Goal: Task Accomplishment & Management: Use online tool/utility

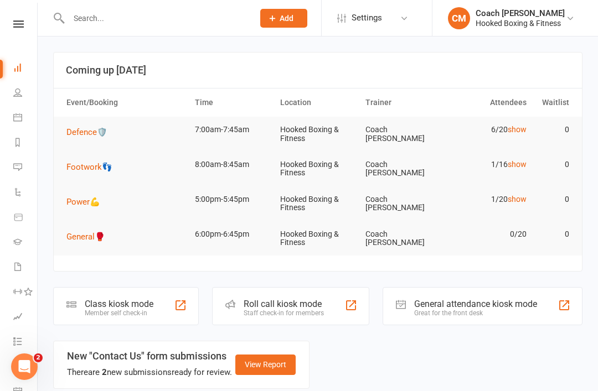
click at [142, 302] on div "Class kiosk mode" at bounding box center [119, 304] width 69 height 11
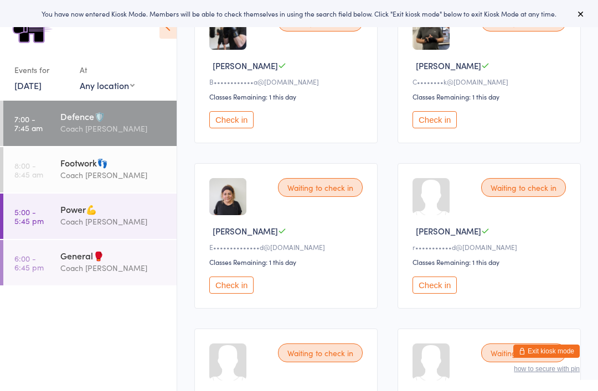
scroll to position [250, 0]
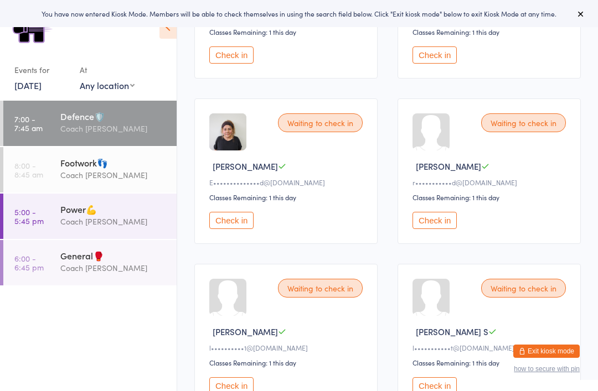
click at [436, 224] on button "Check in" at bounding box center [434, 220] width 44 height 17
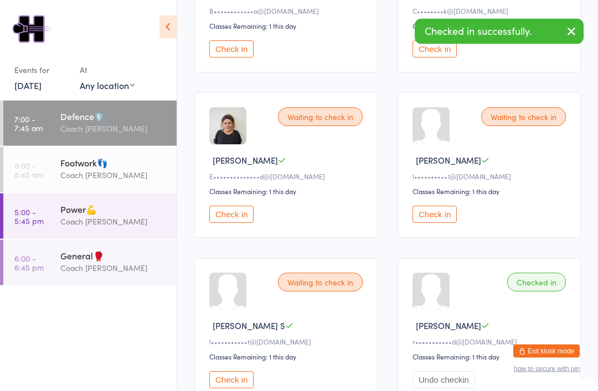
scroll to position [248, 0]
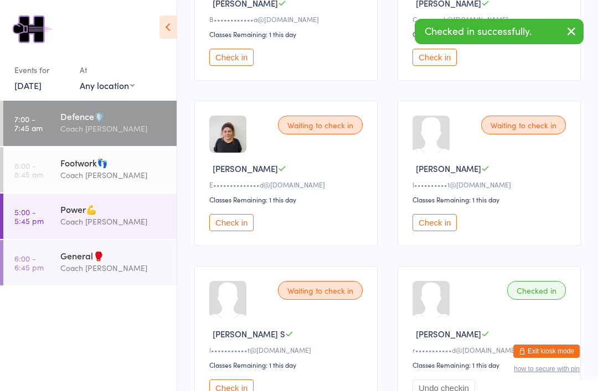
click at [442, 231] on button "Check in" at bounding box center [434, 222] width 44 height 17
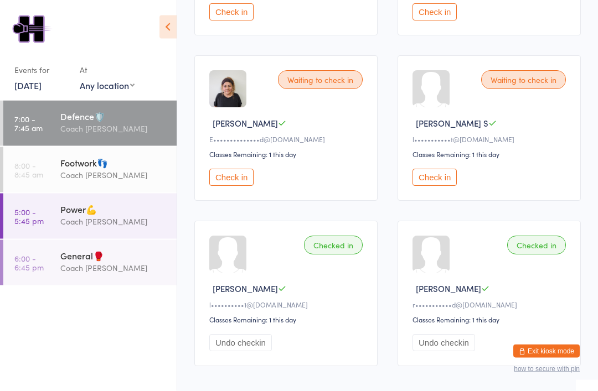
scroll to position [331, 0]
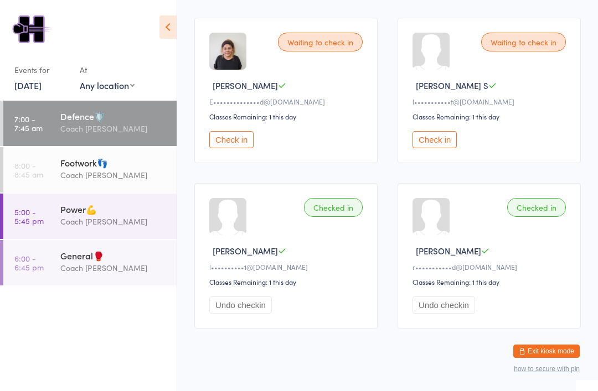
click at [65, 169] on div "Footwork👣" at bounding box center [113, 163] width 107 height 12
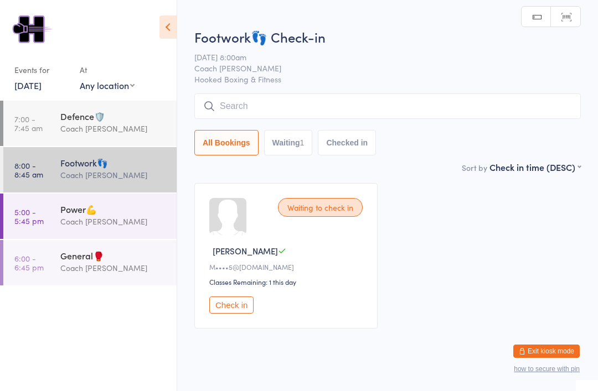
click at [86, 204] on div "Power💪 Coach Mat" at bounding box center [118, 216] width 116 height 44
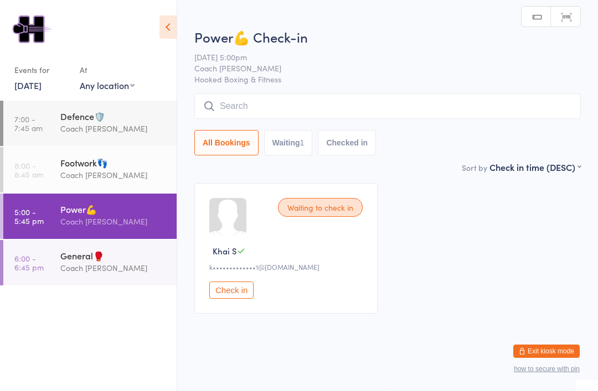
click at [80, 262] on div "General🥊" at bounding box center [113, 256] width 107 height 12
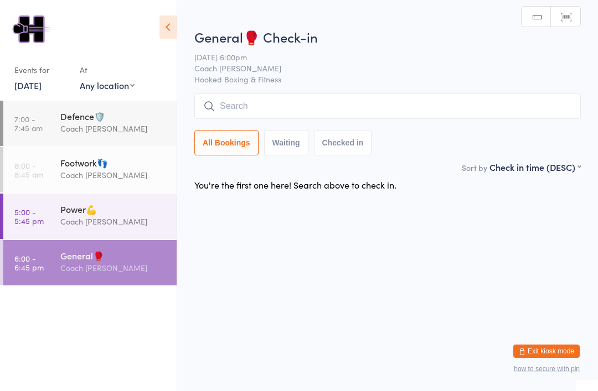
click at [72, 125] on div "Coach [PERSON_NAME]" at bounding box center [113, 128] width 107 height 13
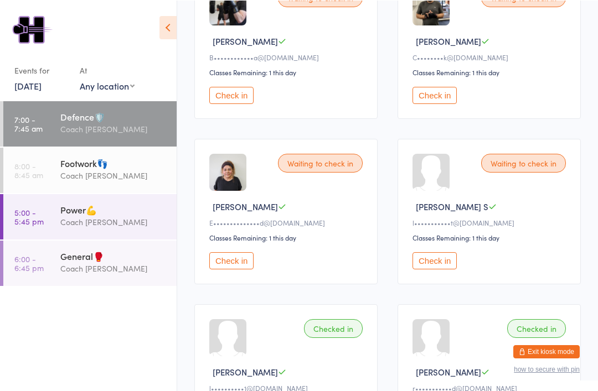
scroll to position [210, 0]
click at [444, 267] on button "Check in" at bounding box center [434, 260] width 44 height 17
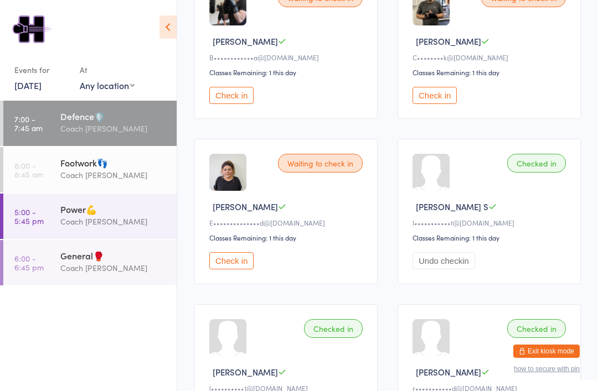
click at [240, 101] on button "Check in" at bounding box center [231, 95] width 44 height 17
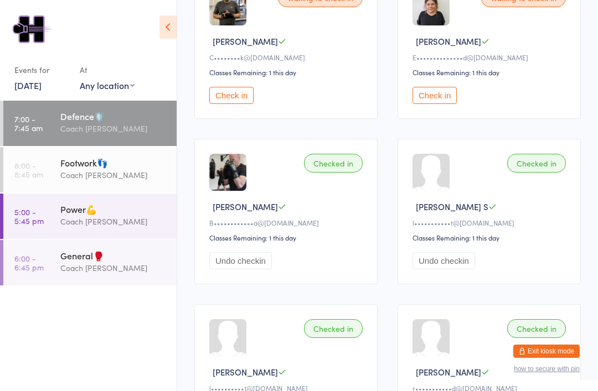
click at [443, 102] on button "Check in" at bounding box center [434, 95] width 44 height 17
click at [66, 177] on div "Coach [PERSON_NAME]" at bounding box center [113, 175] width 107 height 13
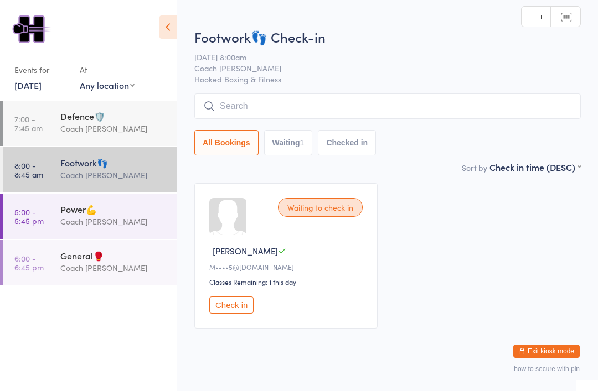
click at [63, 209] on div "Power💪" at bounding box center [113, 209] width 107 height 12
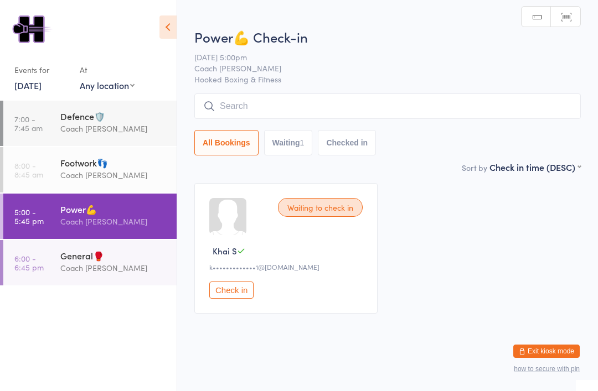
click at [562, 345] on button "Exit kiosk mode" at bounding box center [546, 351] width 66 height 13
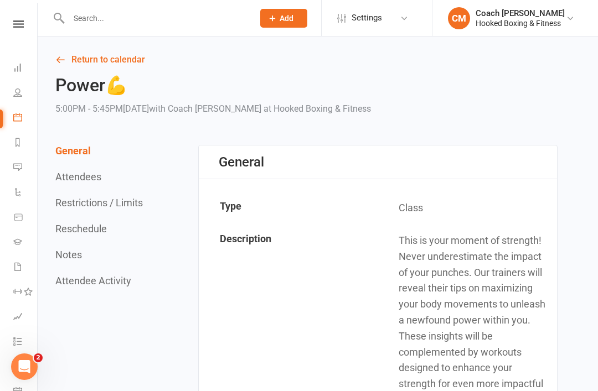
click at [19, 268] on icon at bounding box center [17, 266] width 9 height 9
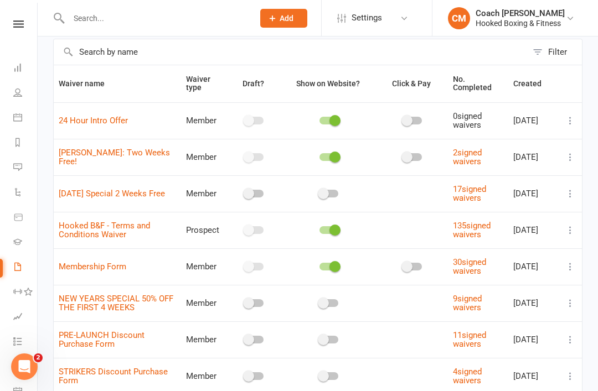
scroll to position [119, 0]
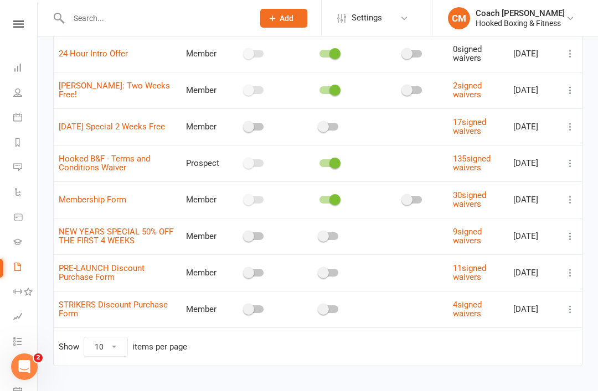
click at [478, 155] on link "135 signed waivers" at bounding box center [472, 163] width 38 height 19
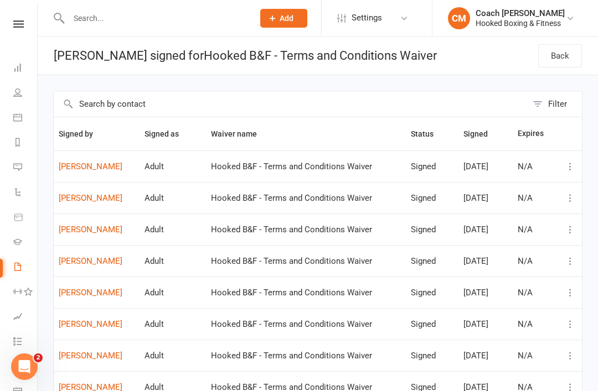
click at [19, 67] on icon at bounding box center [17, 67] width 9 height 9
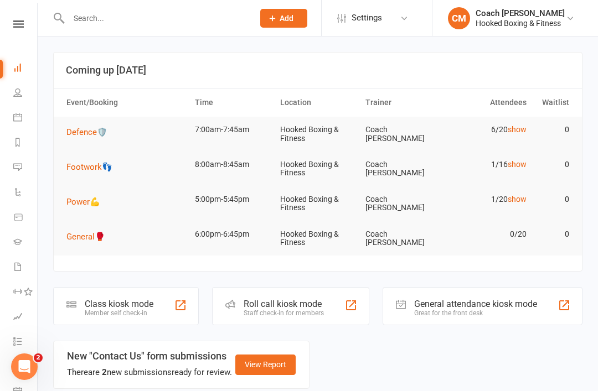
click at [146, 309] on div "Member self check-in" at bounding box center [119, 313] width 69 height 8
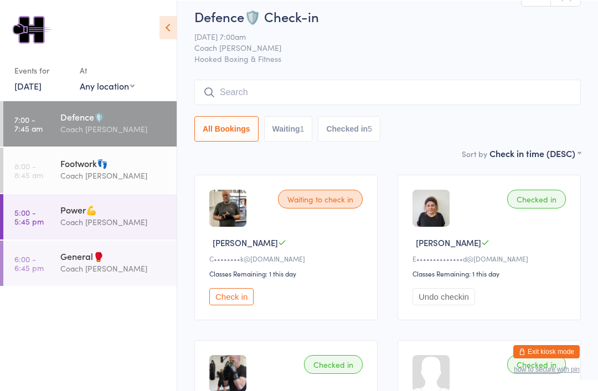
scroll to position [8, 0]
click at [274, 92] on input "search" at bounding box center [387, 92] width 386 height 25
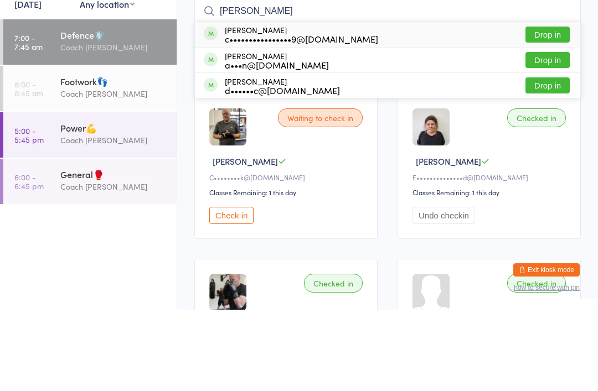
type input "Christina"
click at [334, 107] on div "Christina Anastasi c••••••••••••••••9@gmail.com" at bounding box center [301, 116] width 153 height 18
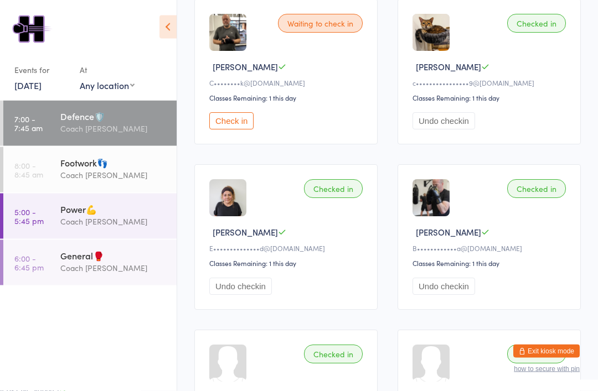
scroll to position [185, 0]
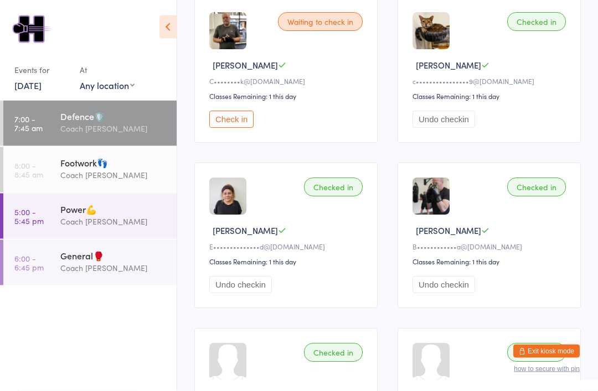
click at [552, 362] on div "Checked in" at bounding box center [536, 353] width 59 height 19
click at [561, 358] on button "Exit kiosk mode" at bounding box center [546, 351] width 66 height 13
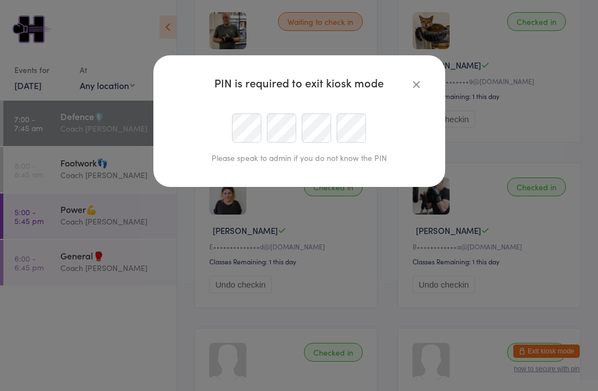
scroll to position [185, 0]
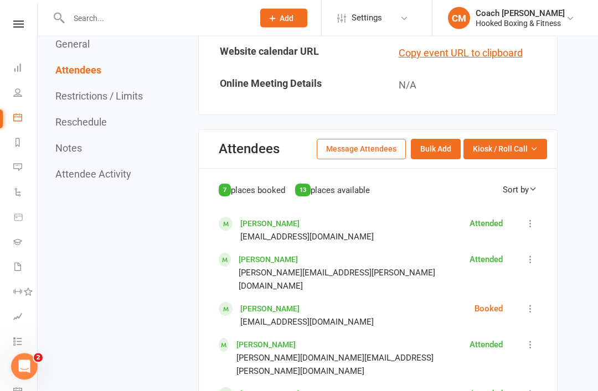
scroll to position [687, 0]
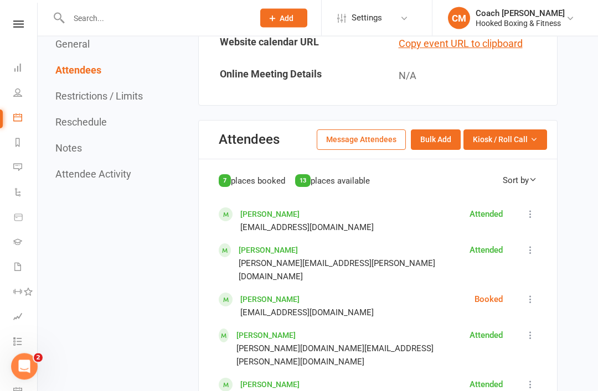
click at [534, 294] on icon at bounding box center [530, 299] width 11 height 11
click at [468, 328] on span "Mark absent" at bounding box center [454, 334] width 46 height 13
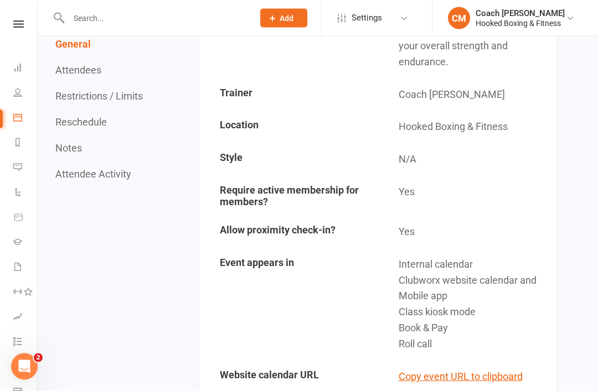
scroll to position [338, 0]
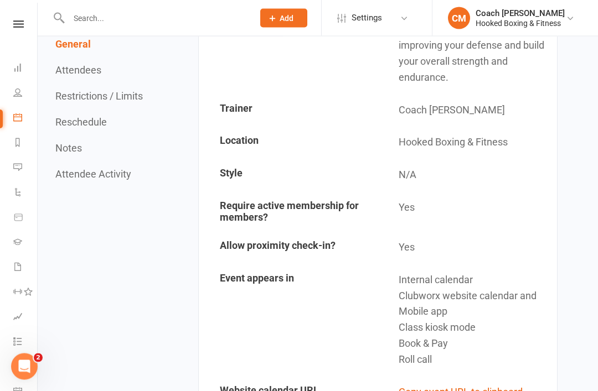
click at [9, 60] on li "Dashboard" at bounding box center [18, 68] width 37 height 25
click at [6, 60] on li "Dashboard" at bounding box center [18, 68] width 37 height 25
click at [17, 63] on link "Dashboard" at bounding box center [25, 68] width 25 height 25
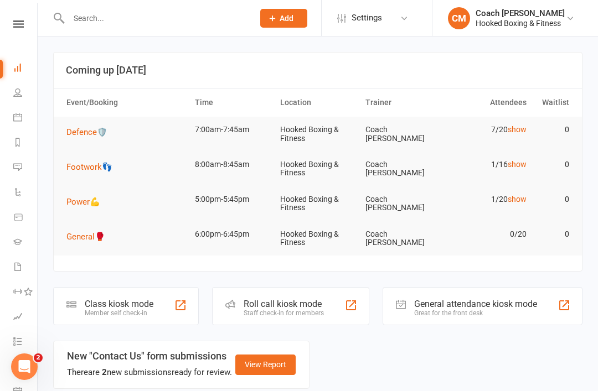
click at [133, 303] on div "Class kiosk mode" at bounding box center [119, 304] width 69 height 11
